Goal: Task Accomplishment & Management: Complete application form

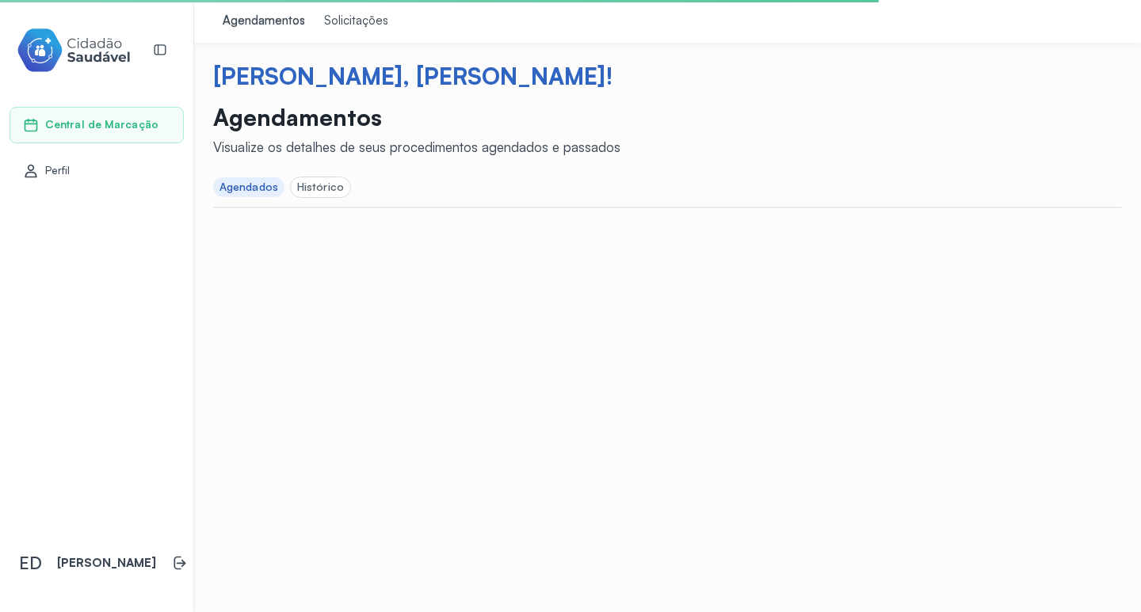
click at [341, 25] on div "Solicitações" at bounding box center [356, 21] width 64 height 16
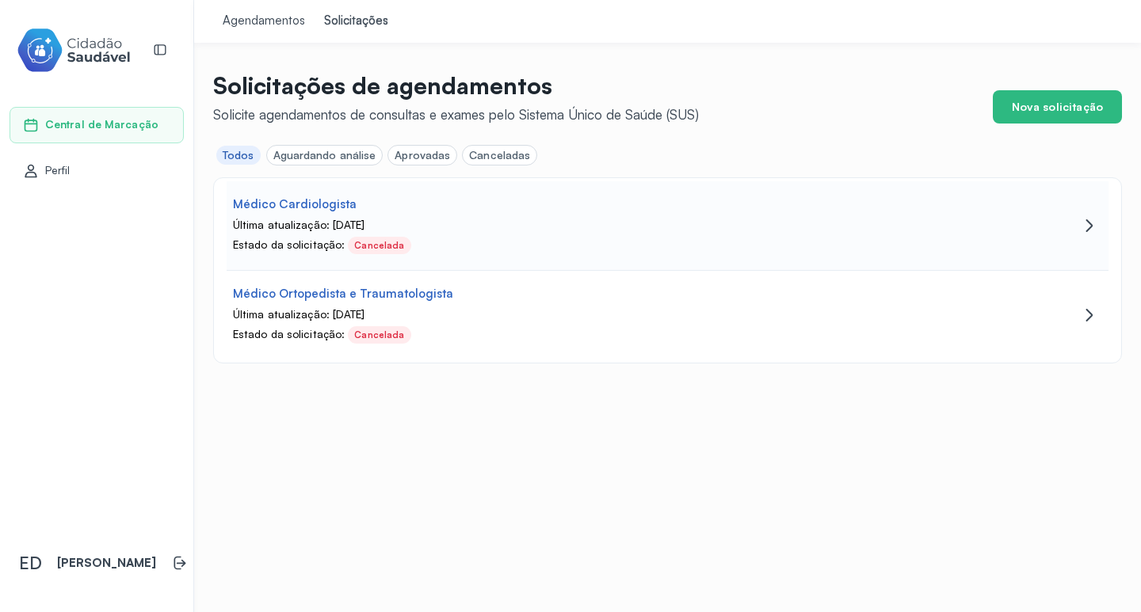
click at [455, 221] on div "Última atualização: [DATE]" at bounding box center [599, 225] width 733 height 13
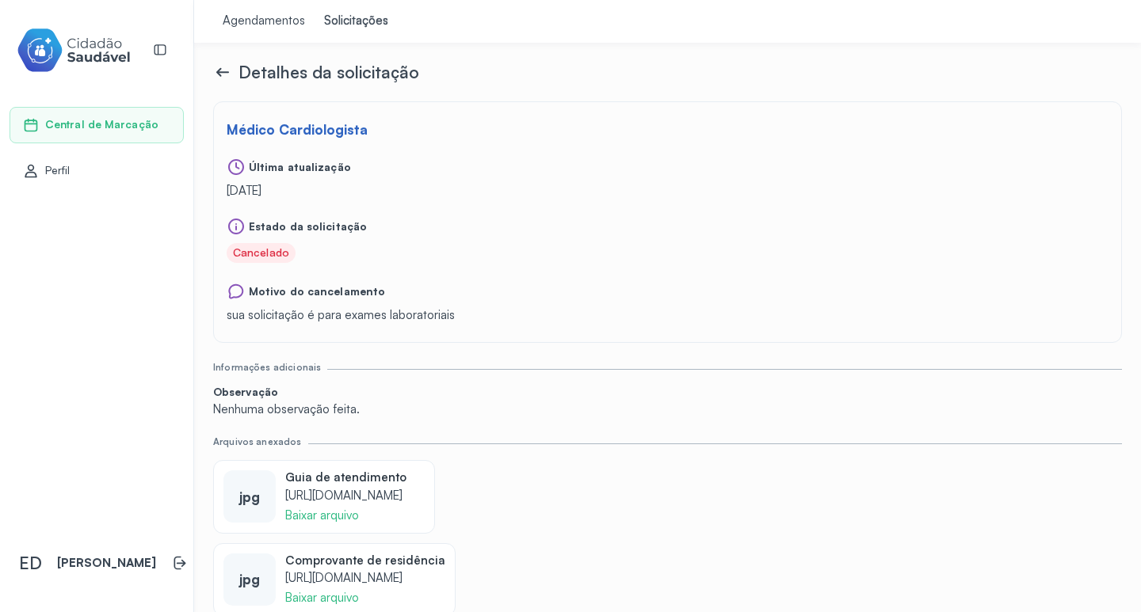
scroll to position [22, 0]
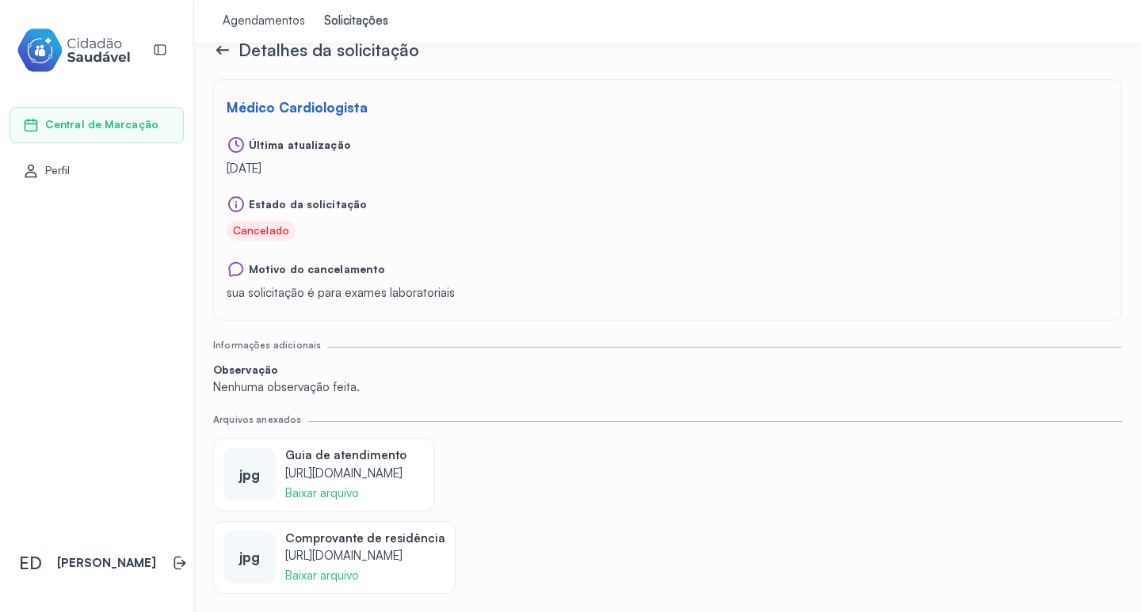
click at [217, 44] on icon at bounding box center [222, 49] width 19 height 19
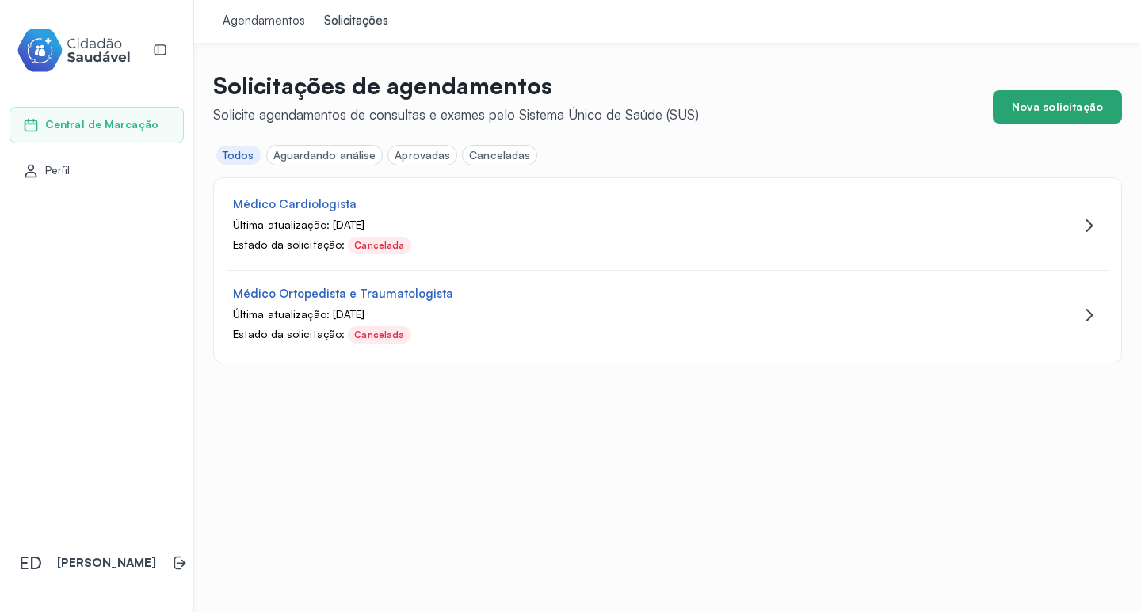
click at [1042, 120] on button "Nova solicitação" at bounding box center [1056, 106] width 129 height 33
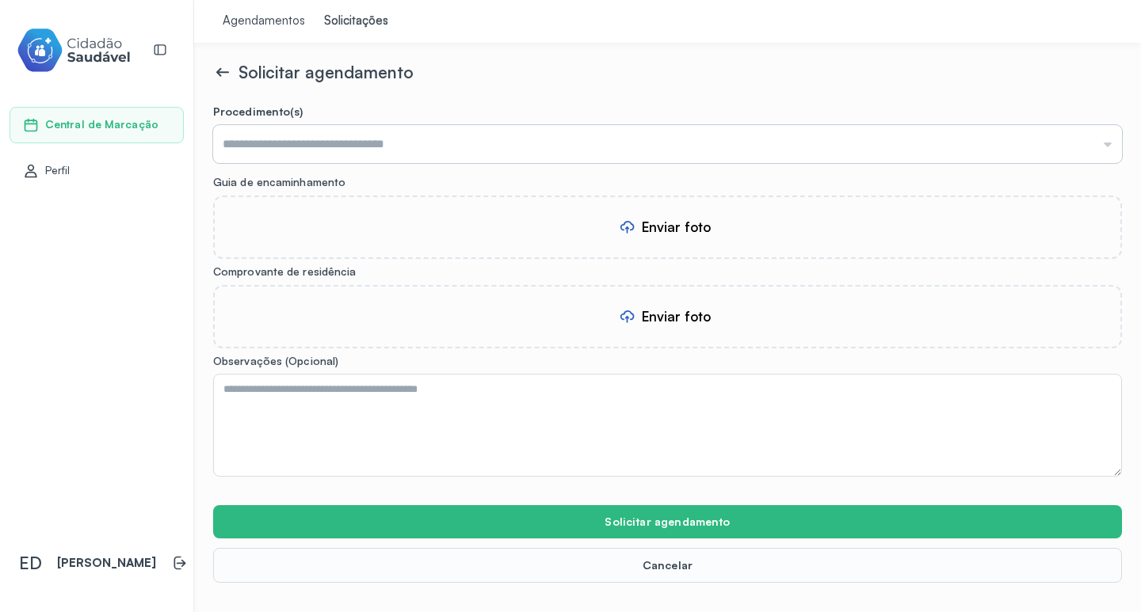
click at [383, 131] on input "text" at bounding box center [667, 144] width 908 height 38
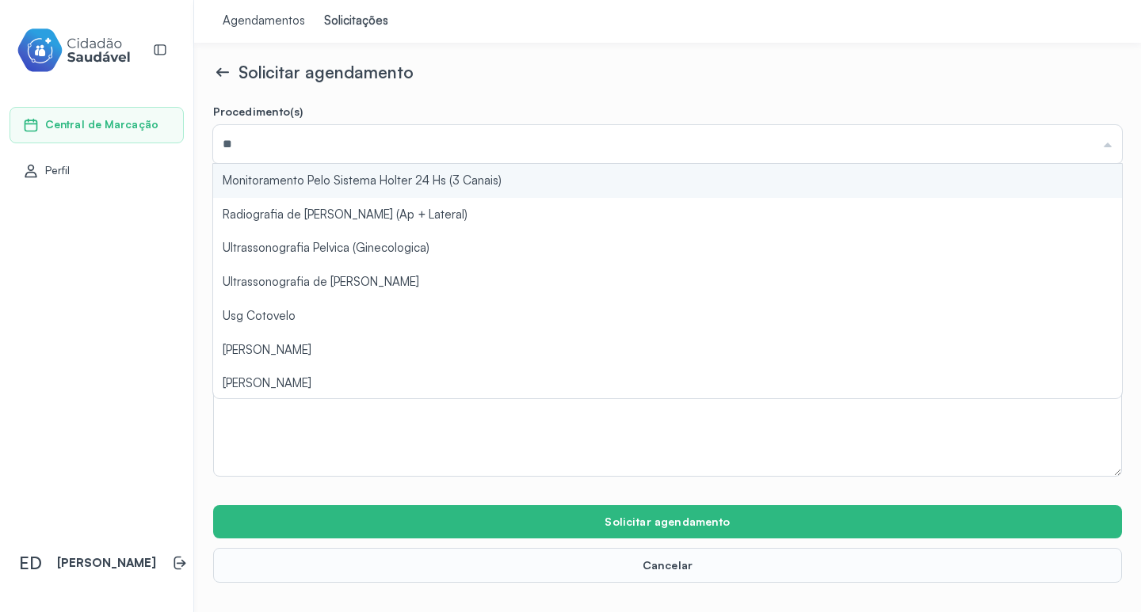
type input "*"
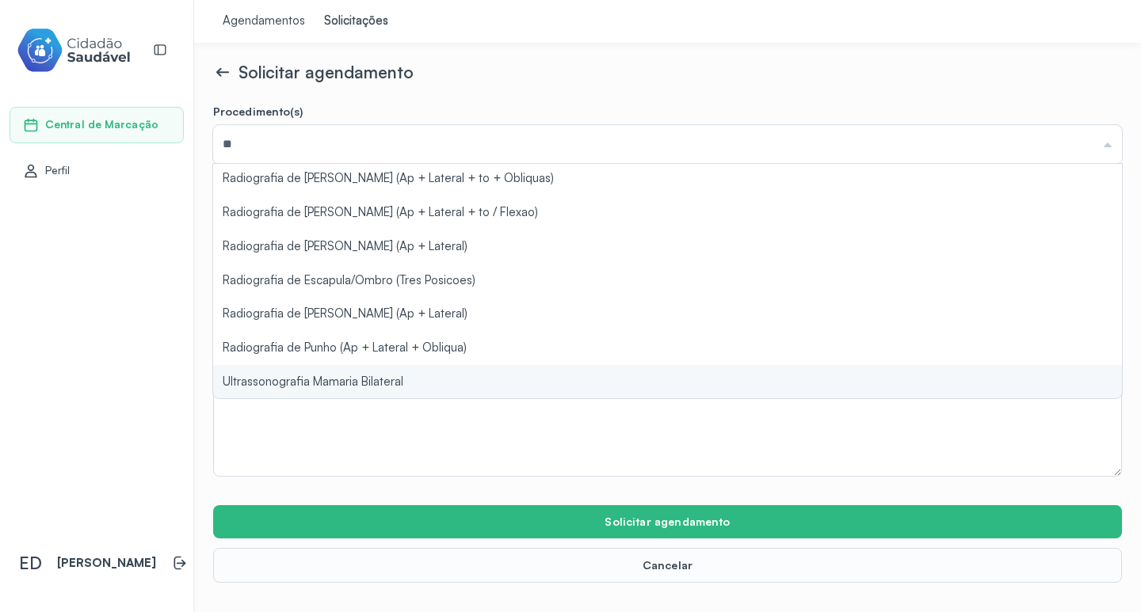
scroll to position [138, 0]
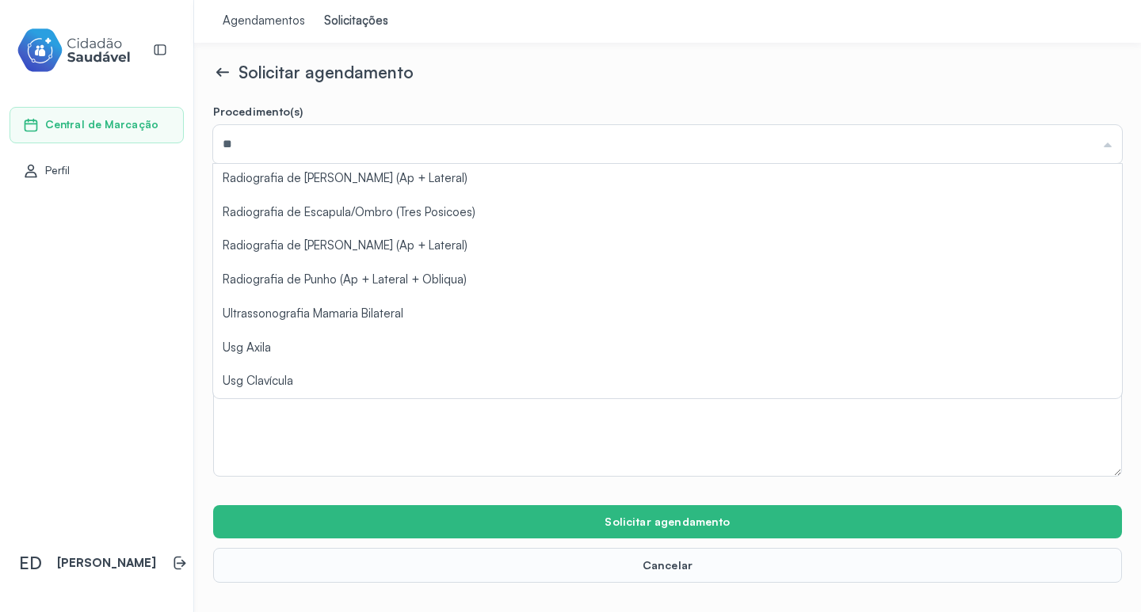
type input "*"
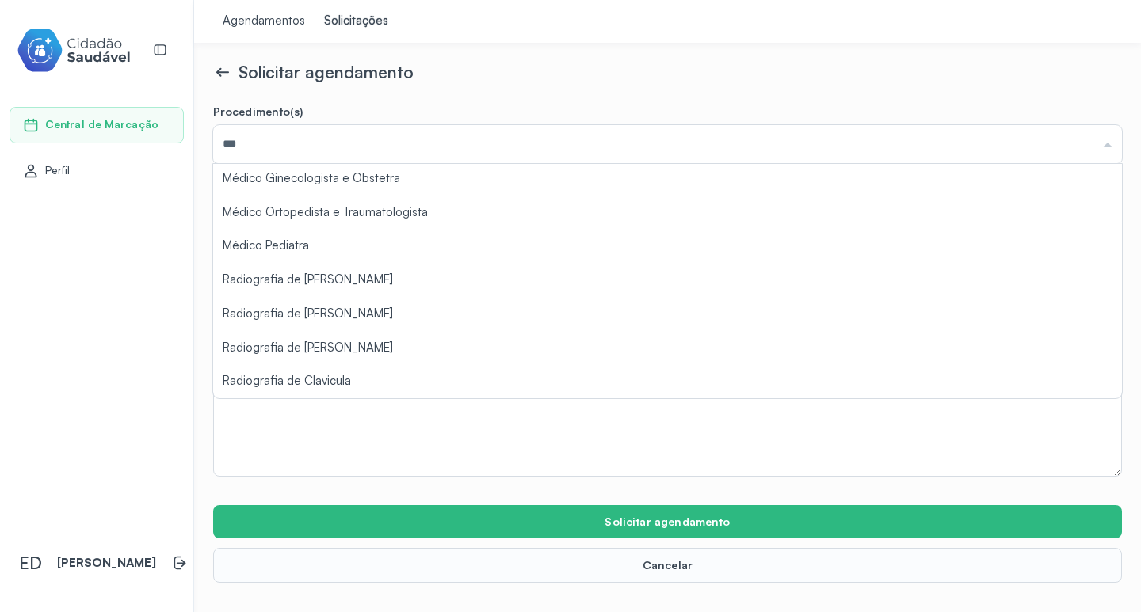
scroll to position [0, 0]
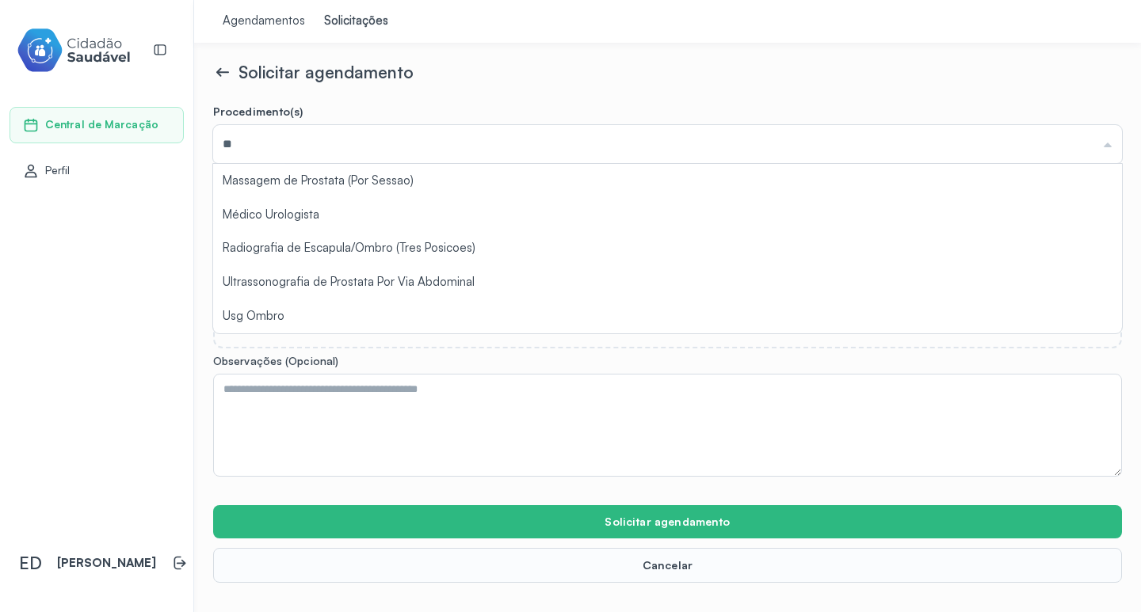
type input "*"
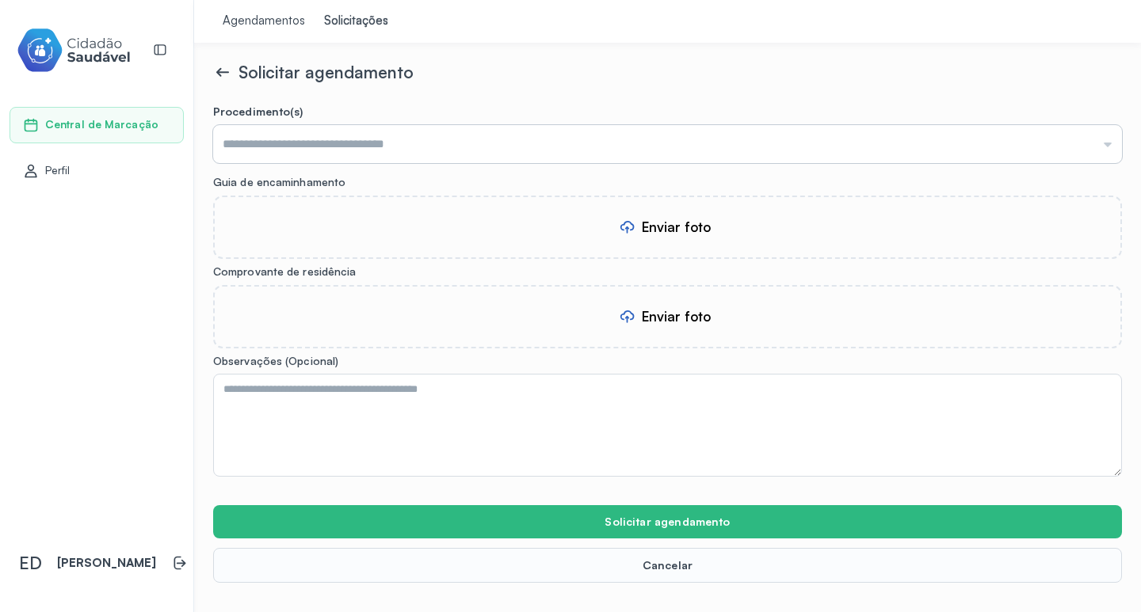
click at [294, 154] on input "text" at bounding box center [667, 144] width 908 height 38
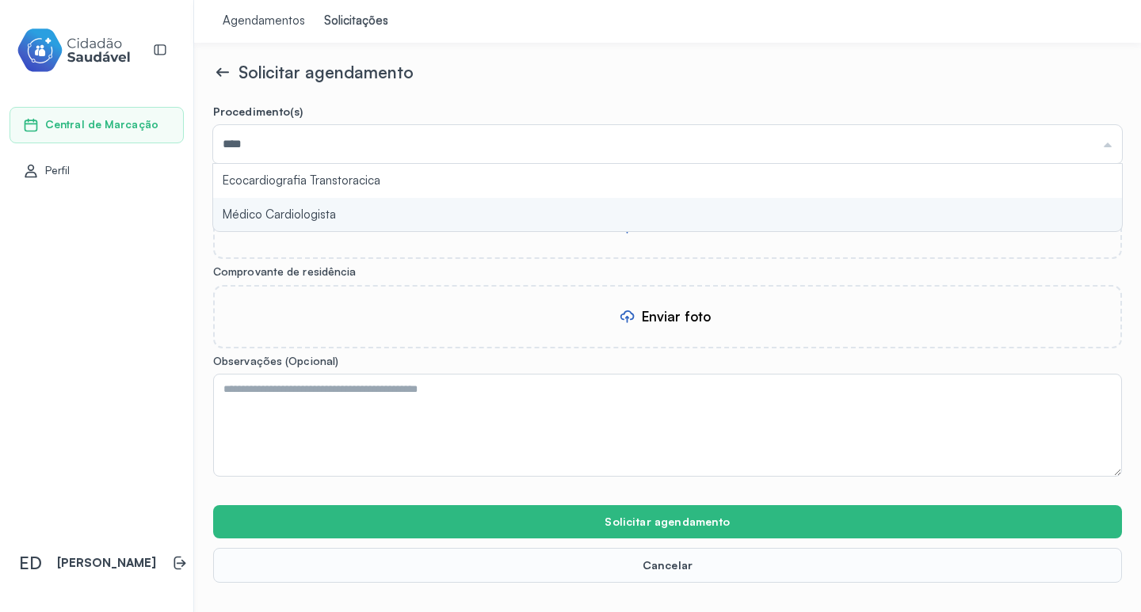
type input "**********"
click at [268, 206] on form "**********" at bounding box center [667, 344] width 908 height 478
click at [283, 217] on div "Enviar foto" at bounding box center [667, 227] width 908 height 63
click at [611, 207] on div "Enviar foto" at bounding box center [667, 227] width 908 height 63
click at [346, 217] on div "Enviar foto" at bounding box center [667, 227] width 908 height 63
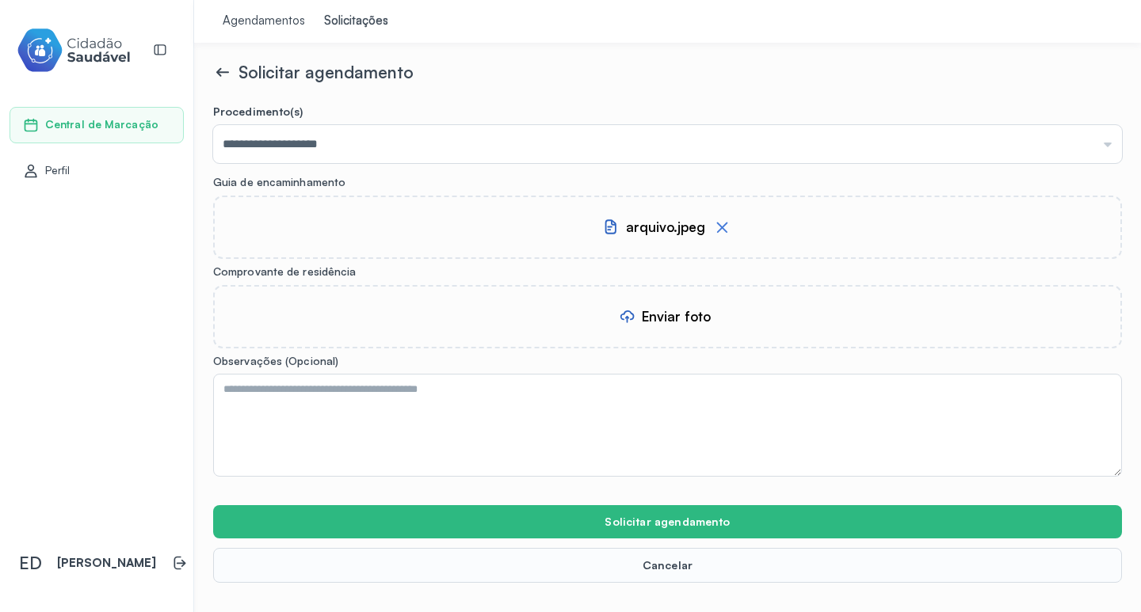
click at [504, 224] on div "arquivo.jpeg" at bounding box center [667, 227] width 908 height 63
click at [436, 215] on div "arquivo.jpeg" at bounding box center [667, 227] width 908 height 63
click at [649, 341] on div "Enviar foto" at bounding box center [667, 316] width 908 height 63
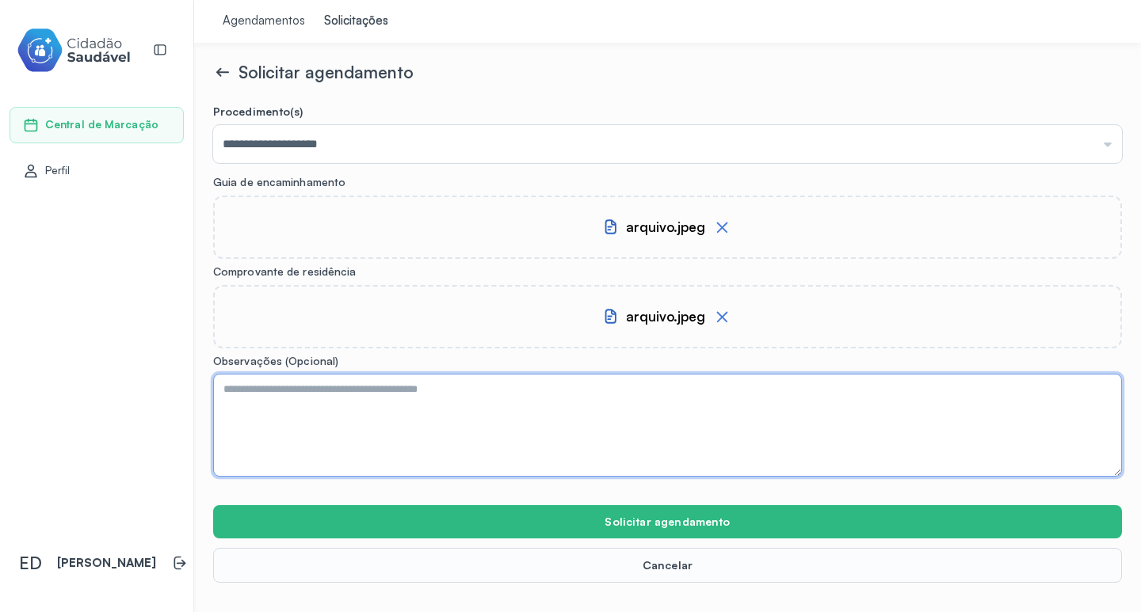
click at [493, 393] on textarea at bounding box center [667, 425] width 908 height 103
type textarea "*"
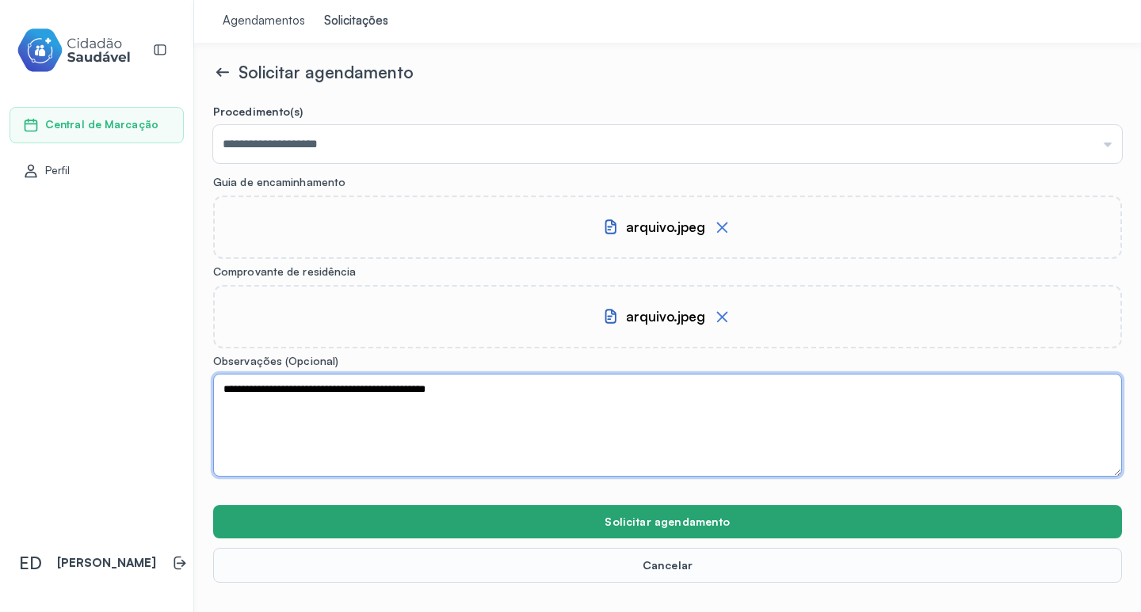
type textarea "**********"
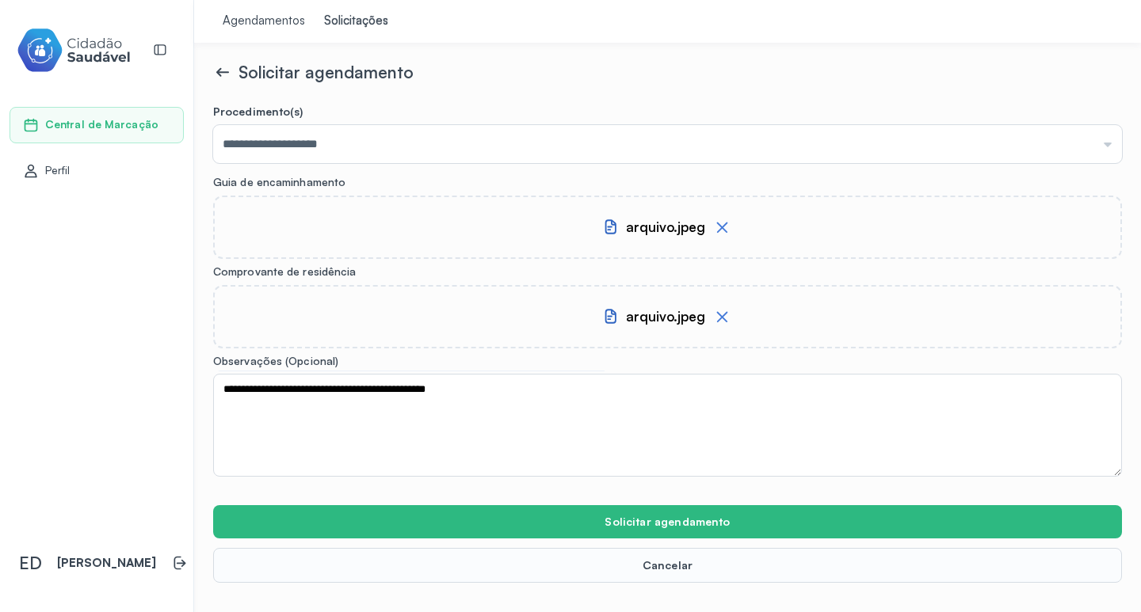
drag, startPoint x: 613, startPoint y: 523, endPoint x: 595, endPoint y: 501, distance: 28.1
click at [605, 511] on button "Solicitar agendamento" at bounding box center [667, 521] width 908 height 33
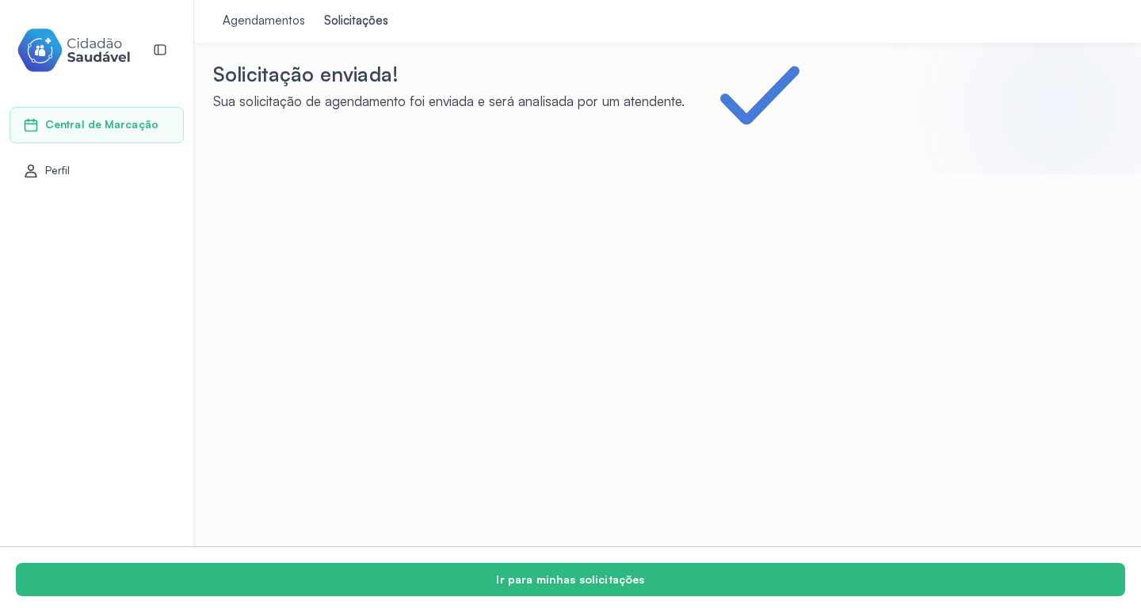
click at [638, 527] on div "Agendamentos Solicitações Solicitação enviada! Sua solicitação de agendamento f…" at bounding box center [667, 306] width 946 height 612
click at [147, 117] on div "Central de Marcação" at bounding box center [90, 125] width 135 height 16
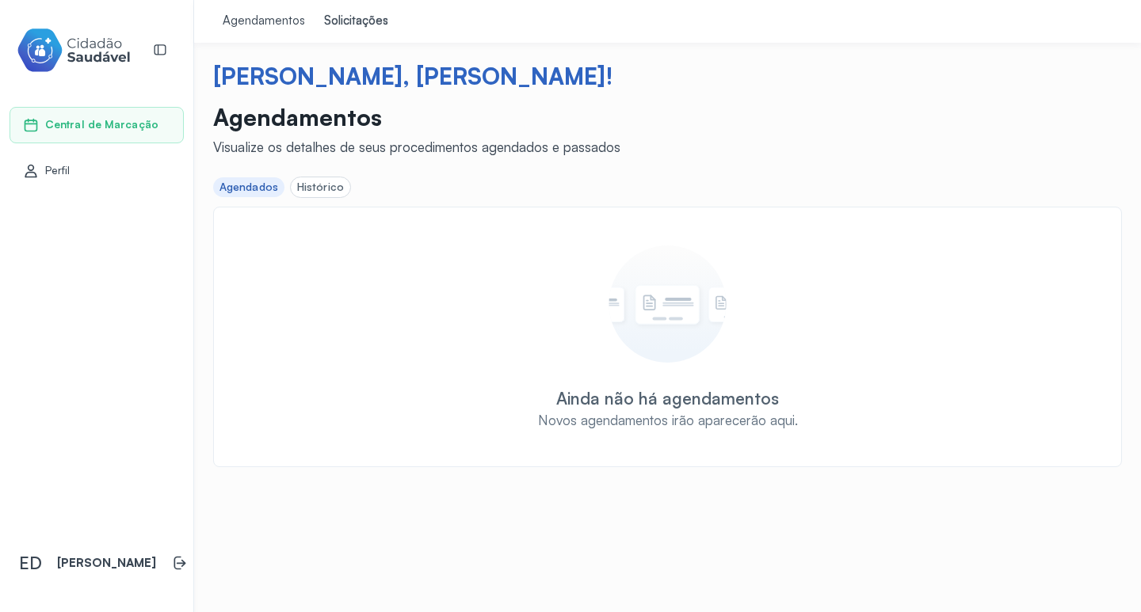
click at [289, 19] on div "Agendamentos" at bounding box center [264, 21] width 82 height 16
click at [335, 16] on div "Solicitações" at bounding box center [356, 21] width 64 height 16
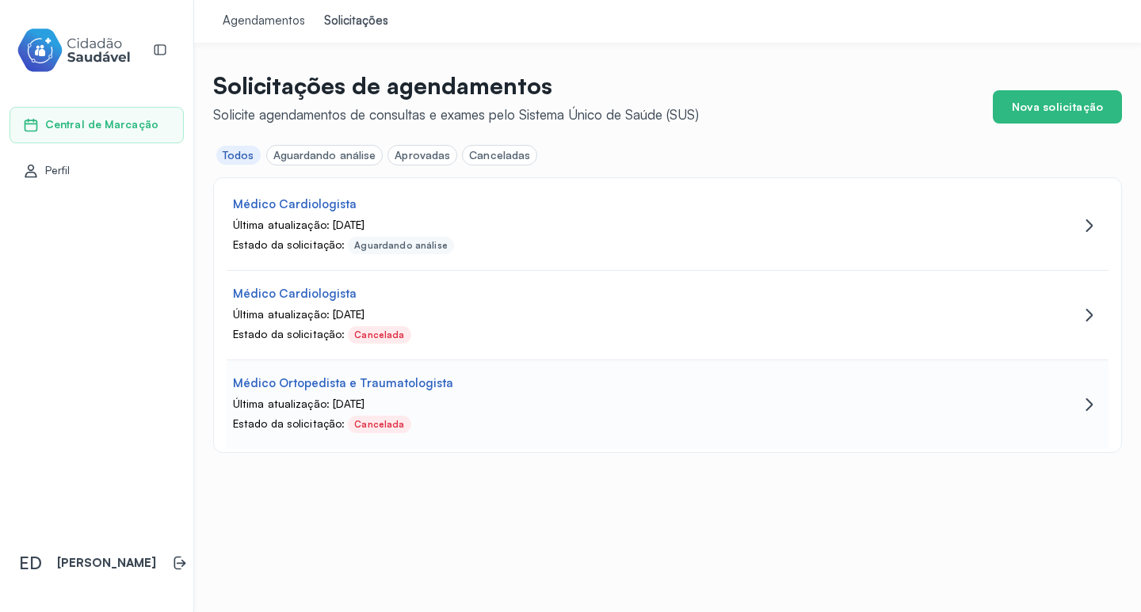
click at [429, 386] on div "Médico Ortopedista e Traumatologista" at bounding box center [343, 383] width 220 height 15
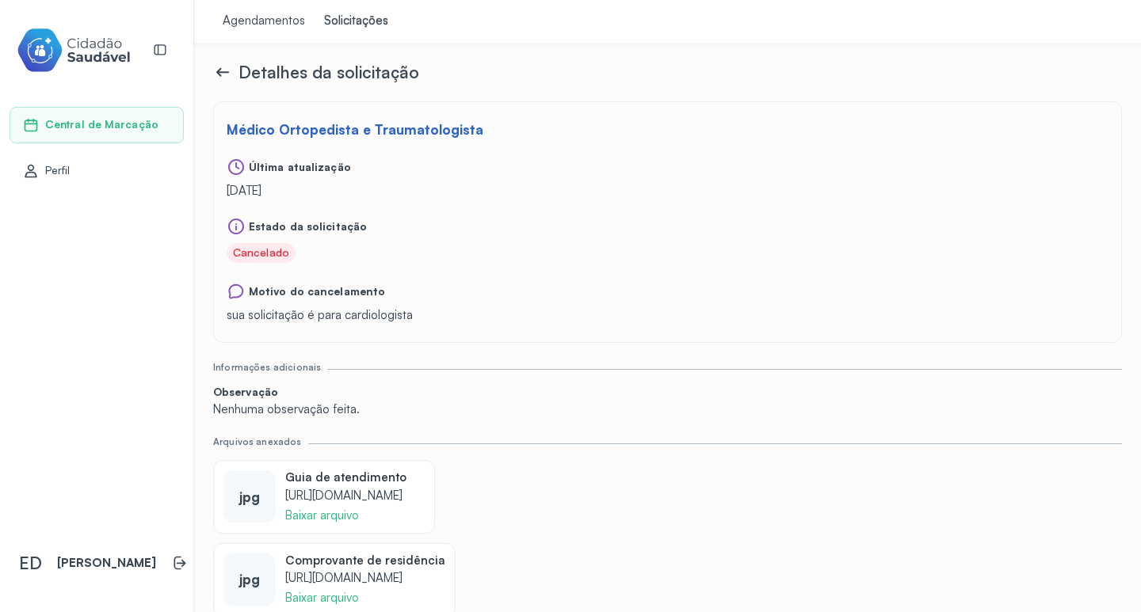
click at [237, 293] on icon at bounding box center [236, 292] width 19 height 20
click at [222, 72] on icon at bounding box center [224, 72] width 12 height 2
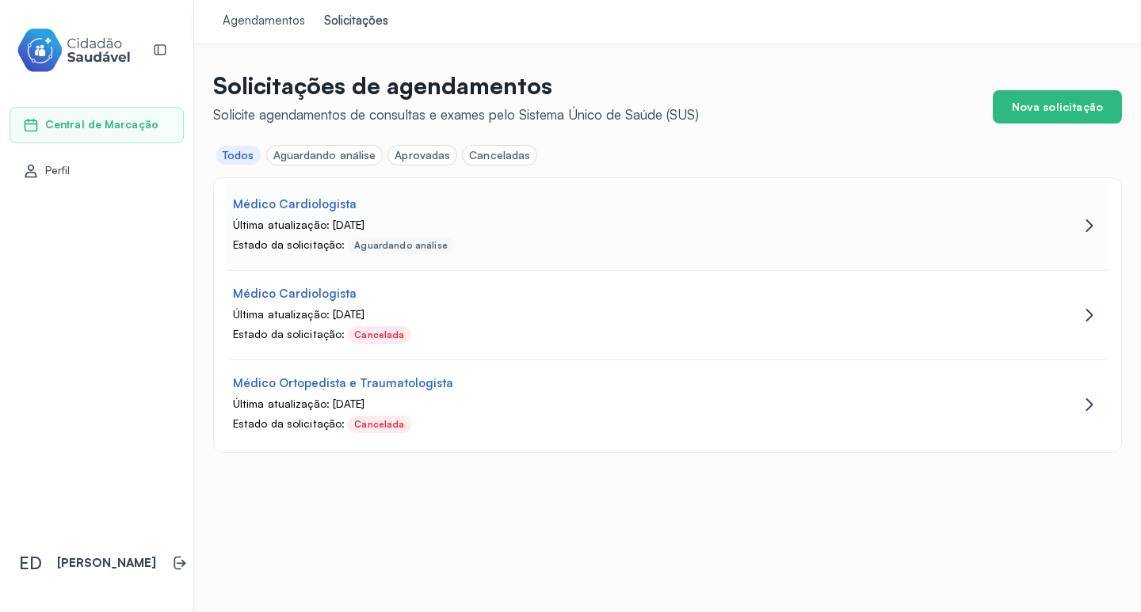
click at [347, 236] on div "Médico Cardiologista Última atualização: [DATE] Estado da solicitação: Aguardan…" at bounding box center [599, 225] width 745 height 57
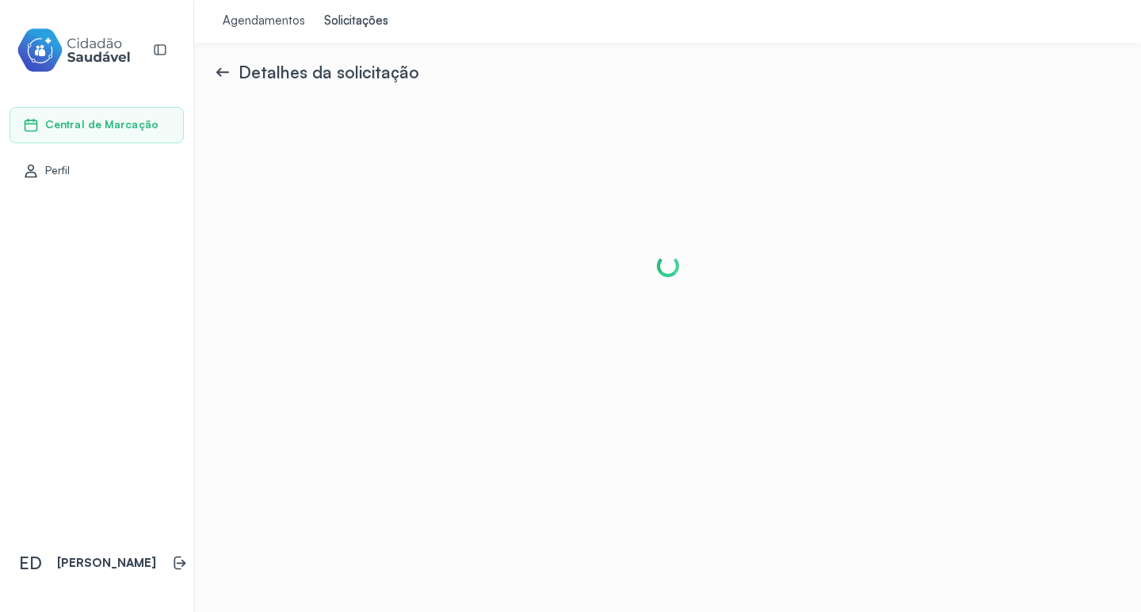
click at [229, 67] on icon at bounding box center [222, 72] width 19 height 19
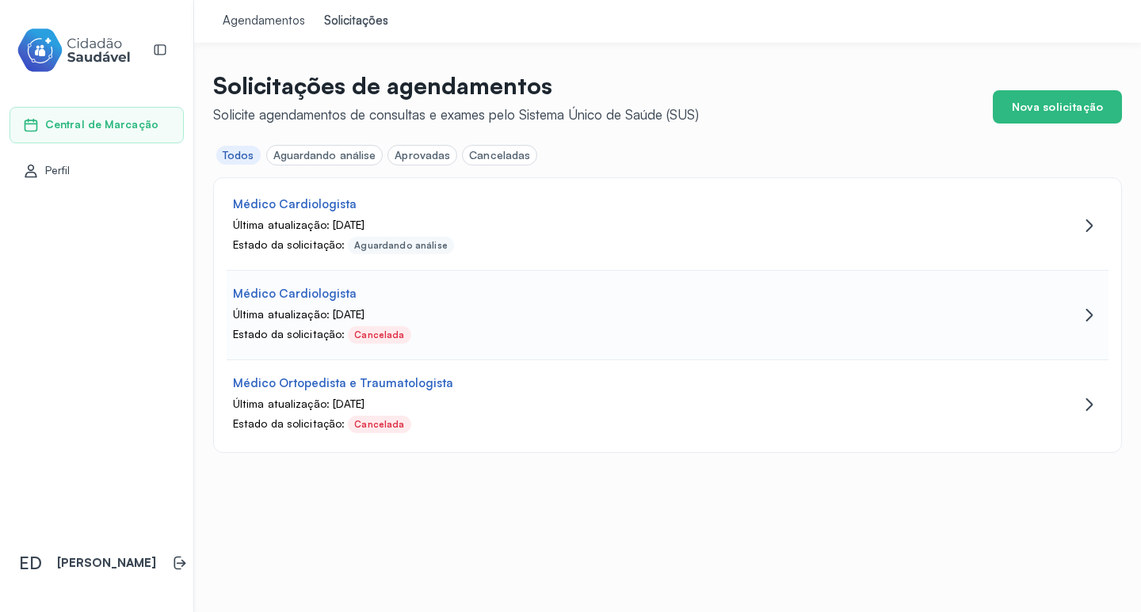
click at [393, 299] on div "Médico Cardiologista" at bounding box center [599, 294] width 733 height 15
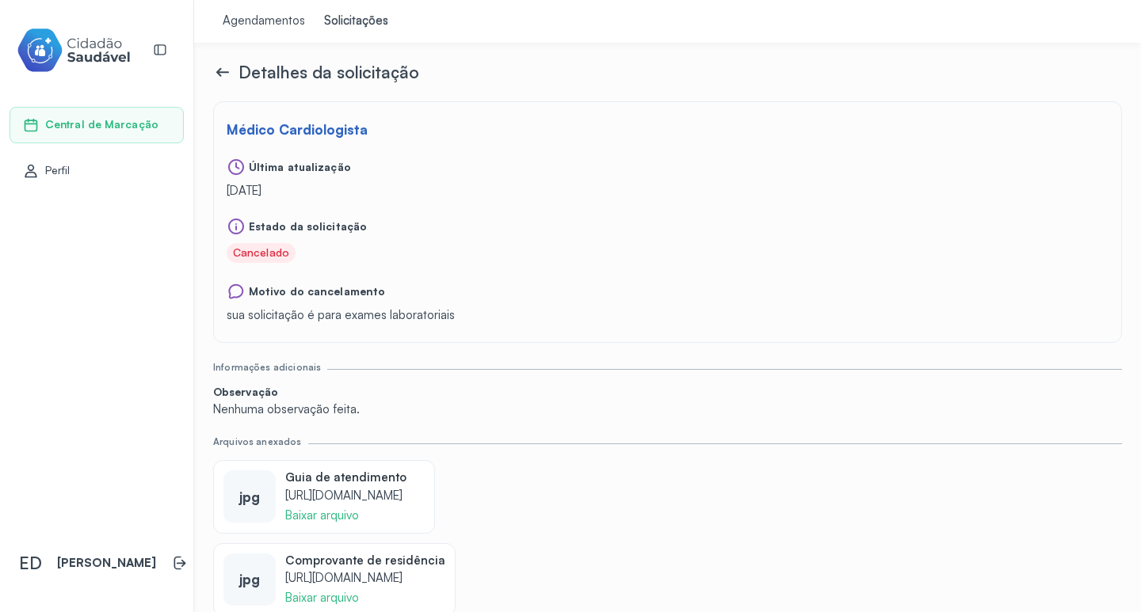
click at [218, 69] on icon at bounding box center [222, 72] width 19 height 19
